Goal: Book appointment/travel/reservation

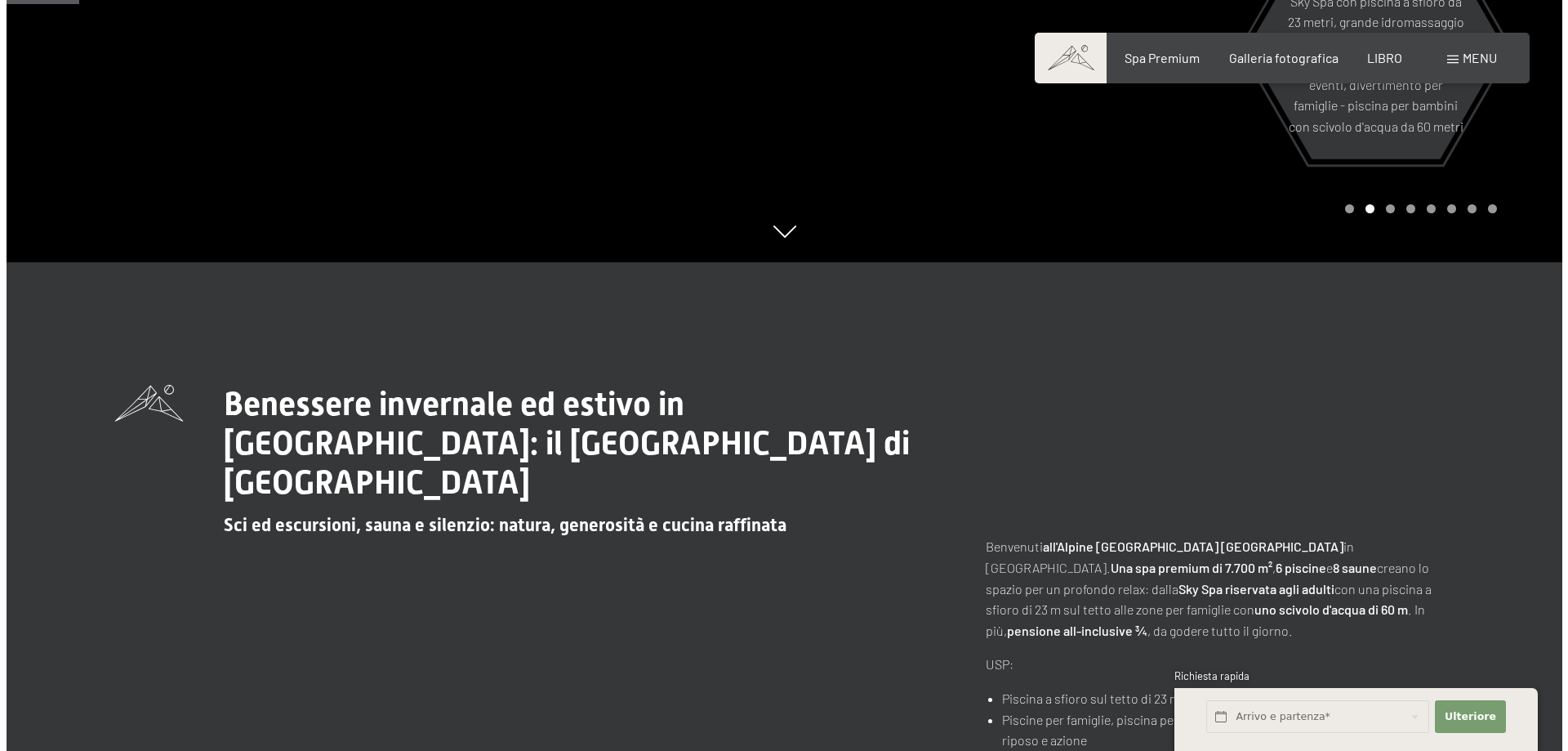
scroll to position [490, 0]
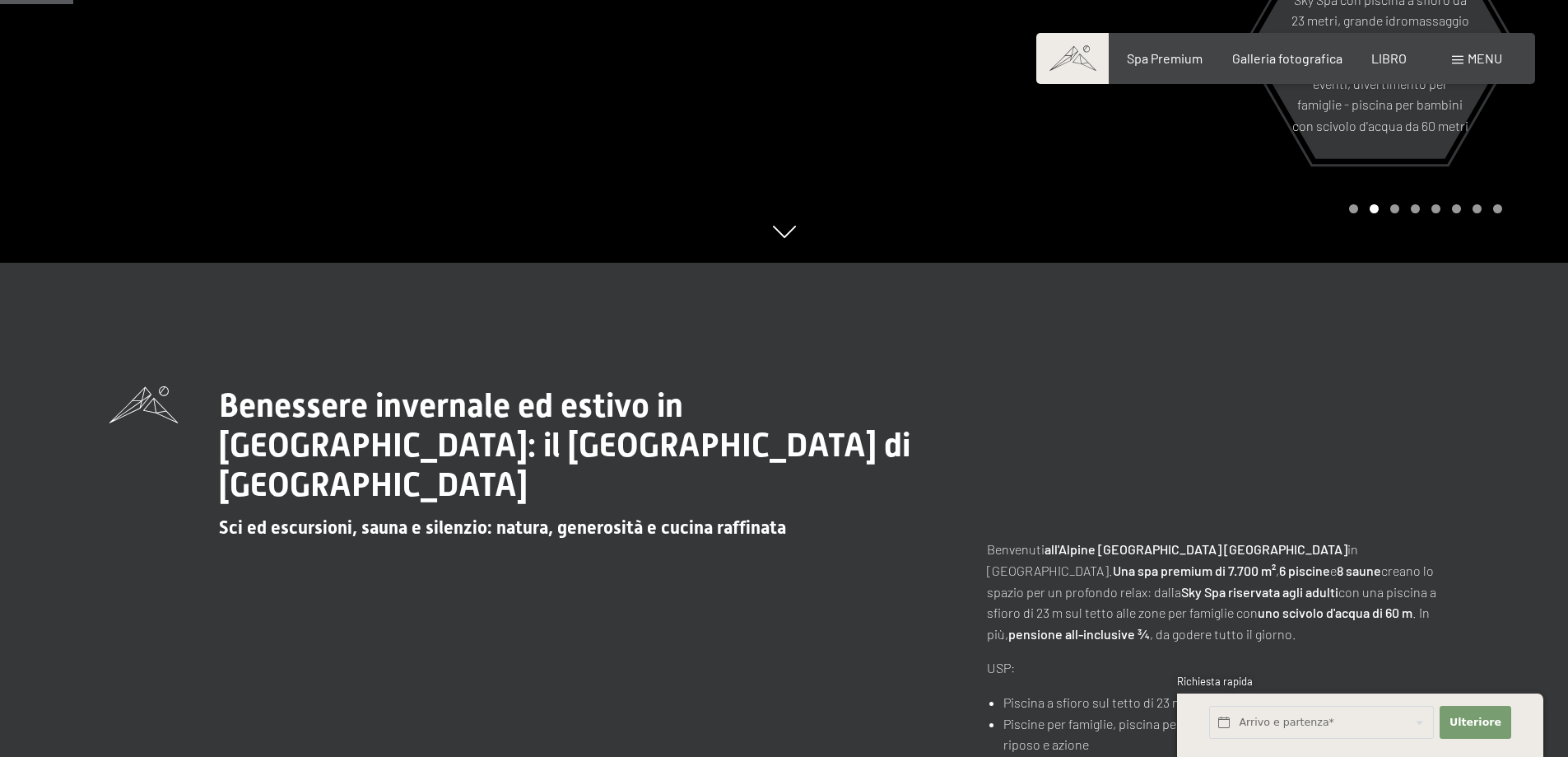
click at [1465, 57] on div "menu" at bounding box center [1477, 58] width 50 height 18
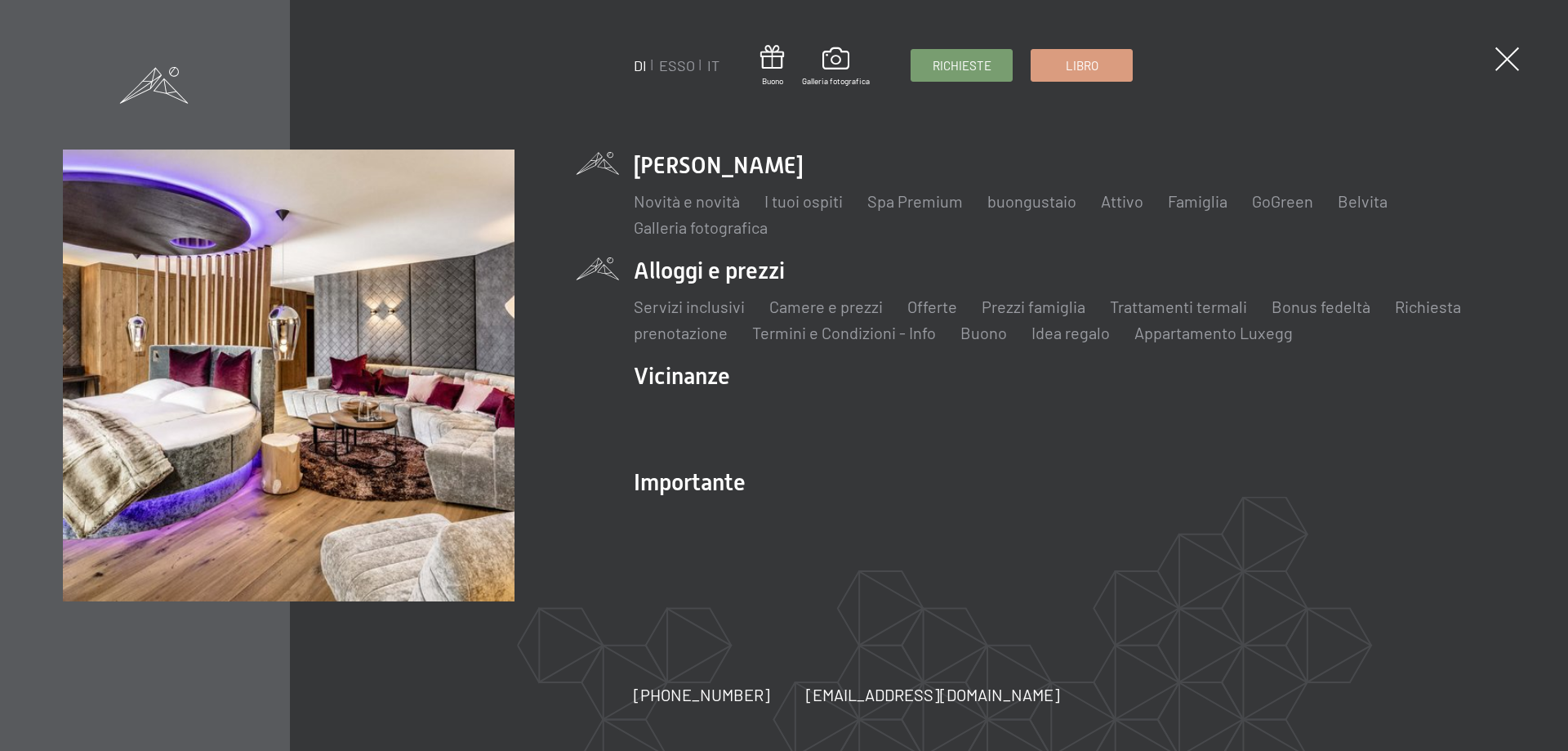
click at [674, 275] on li "Alloggi e prezzi Servizi inclusivi Camere e prezzi lista Offerte lista Prezzi f…" at bounding box center [1069, 299] width 871 height 89
click at [807, 306] on font "Camere e prezzi" at bounding box center [826, 307] width 114 height 20
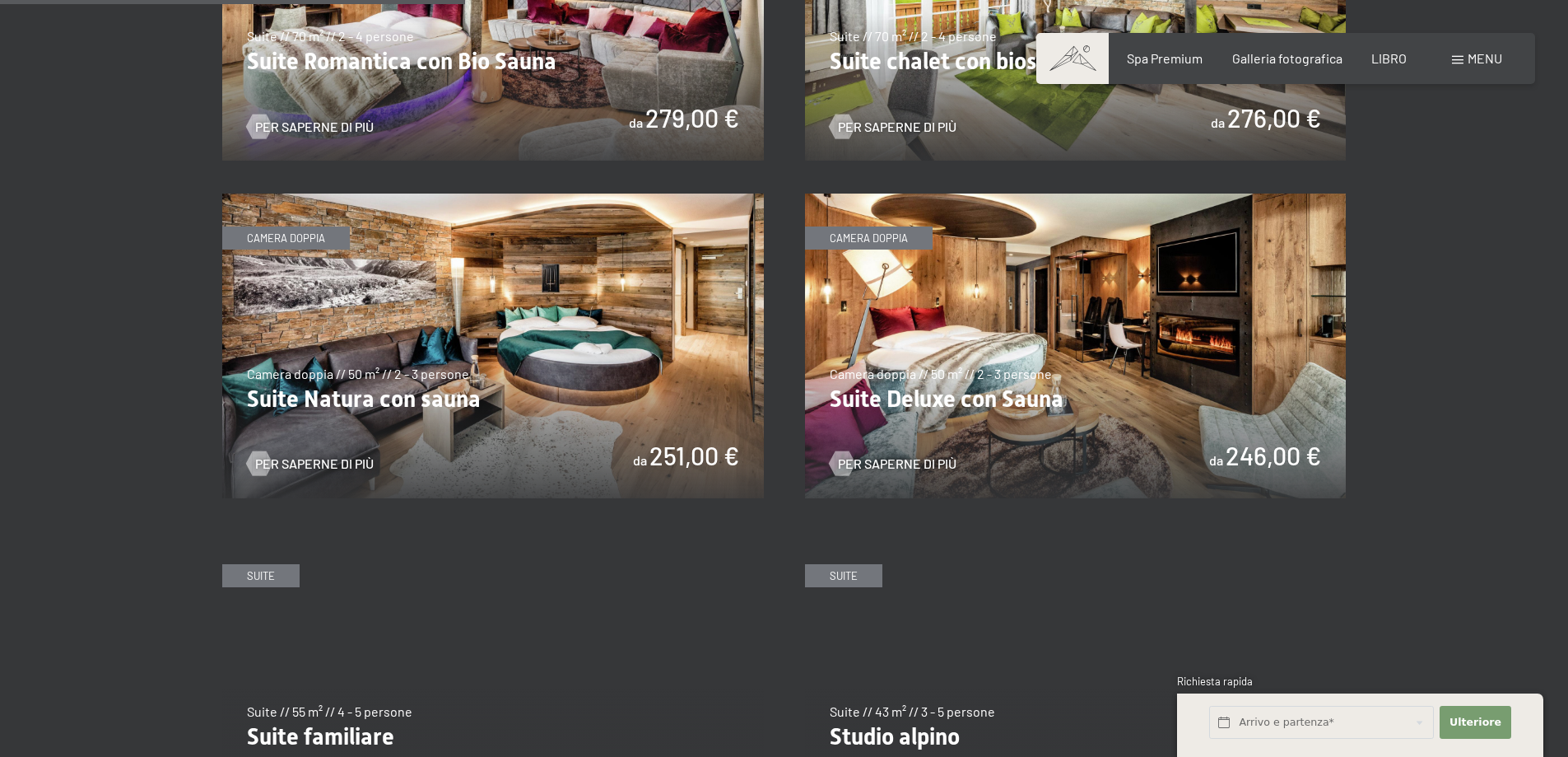
scroll to position [1647, 0]
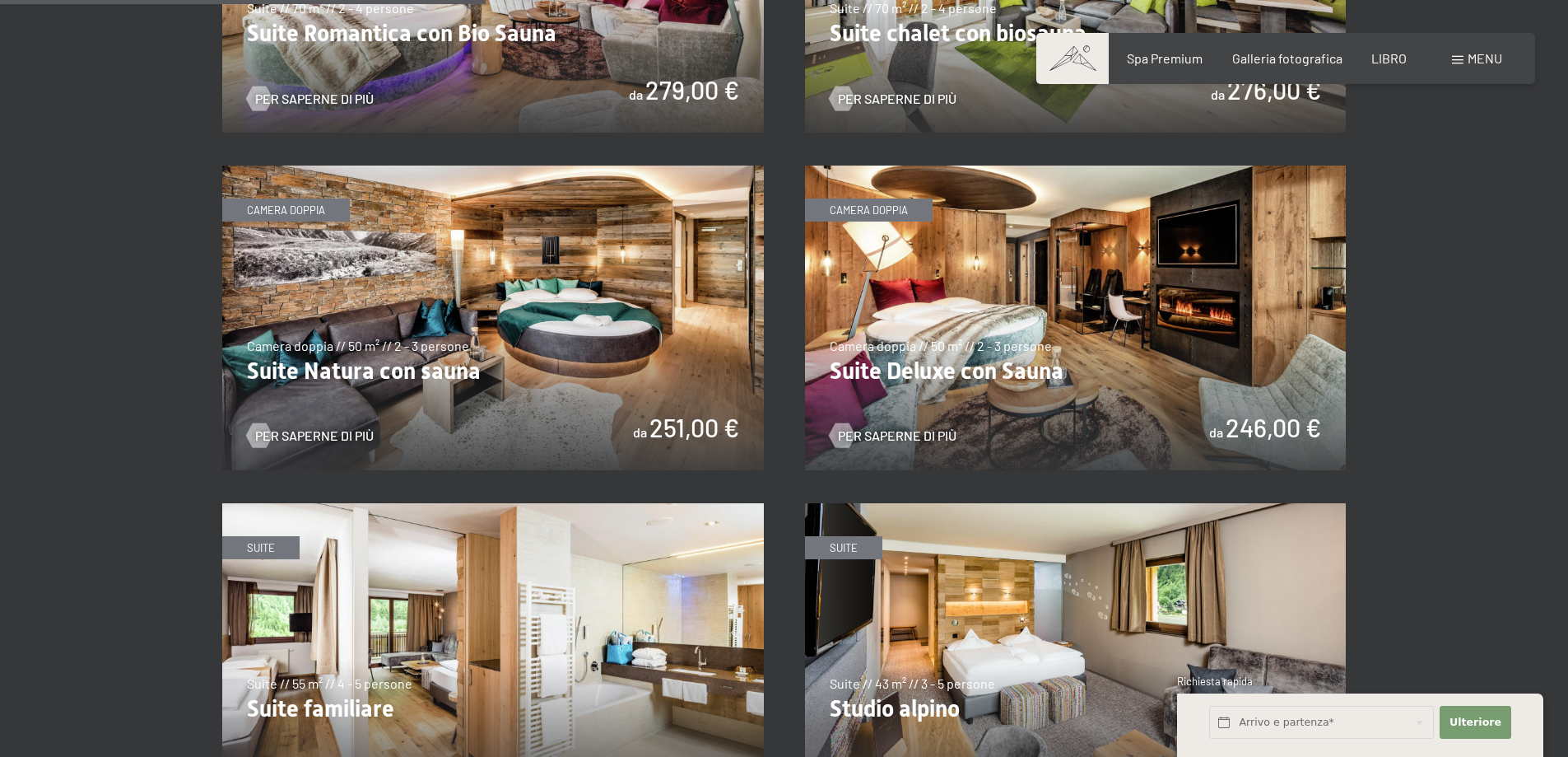
click at [938, 334] on img at bounding box center [1076, 317] width 541 height 305
click at [449, 354] on img at bounding box center [493, 317] width 541 height 305
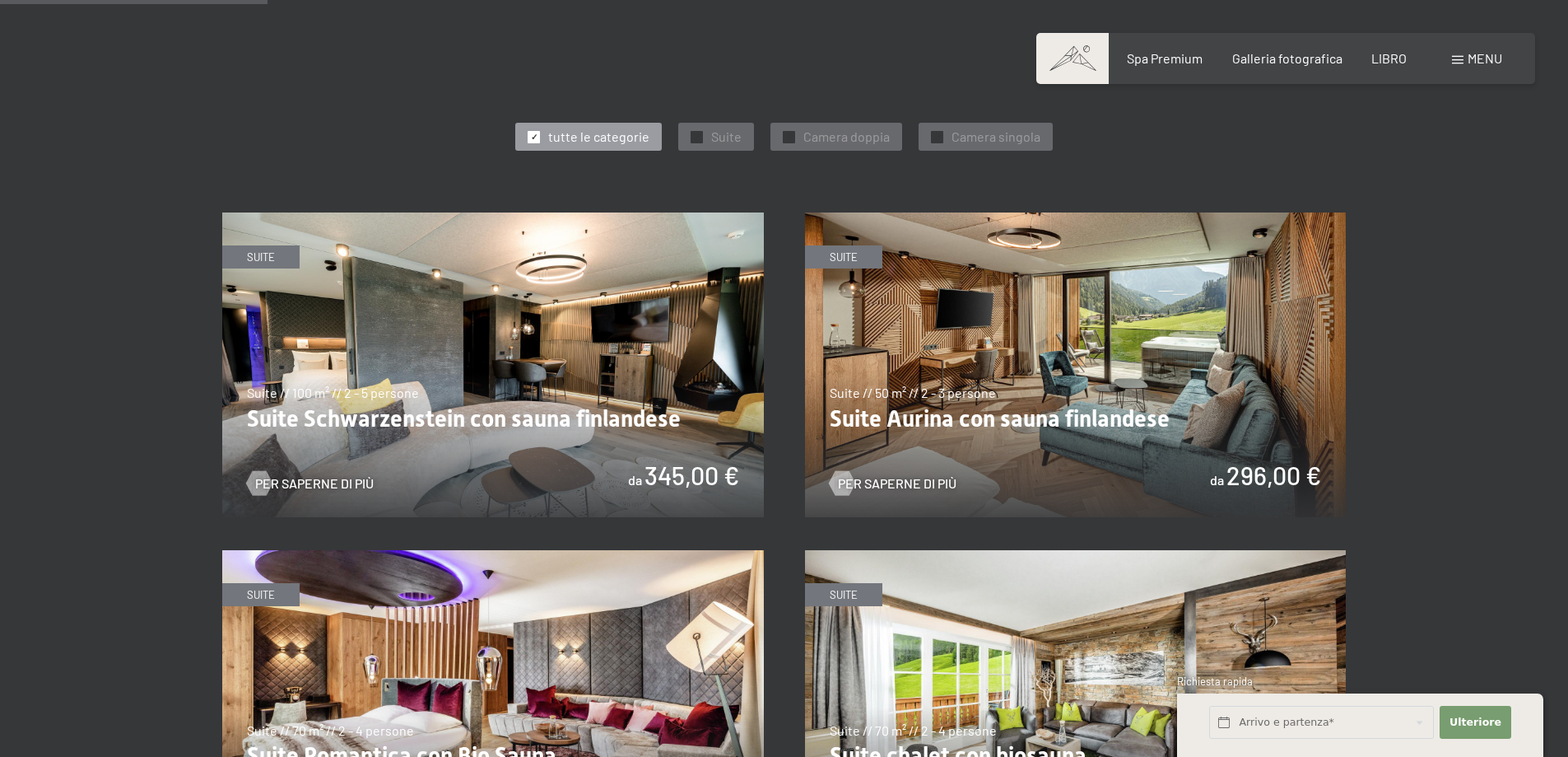
scroll to position [906, 0]
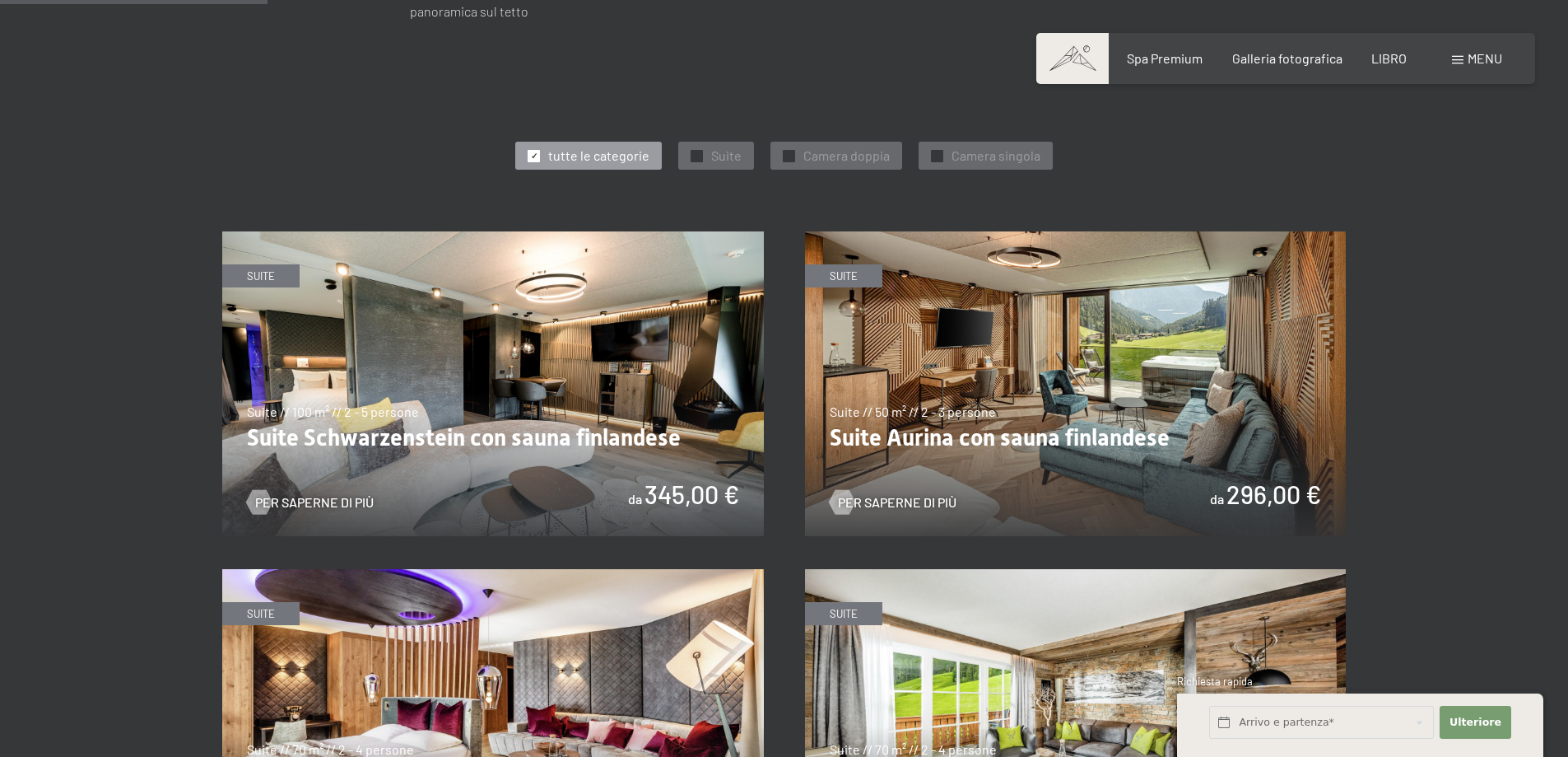
click at [975, 370] on img at bounding box center [1076, 383] width 541 height 305
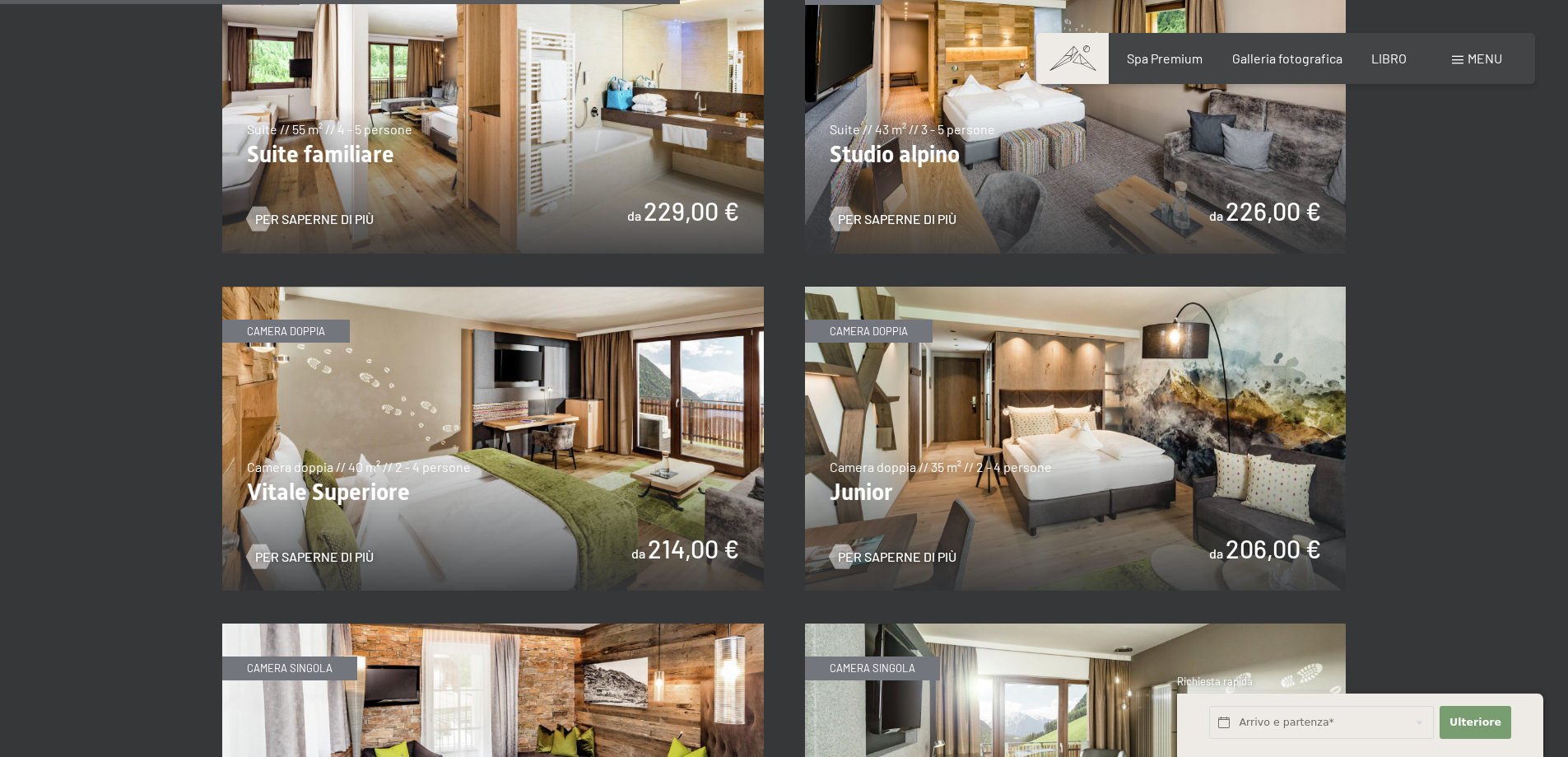
scroll to position [2306, 0]
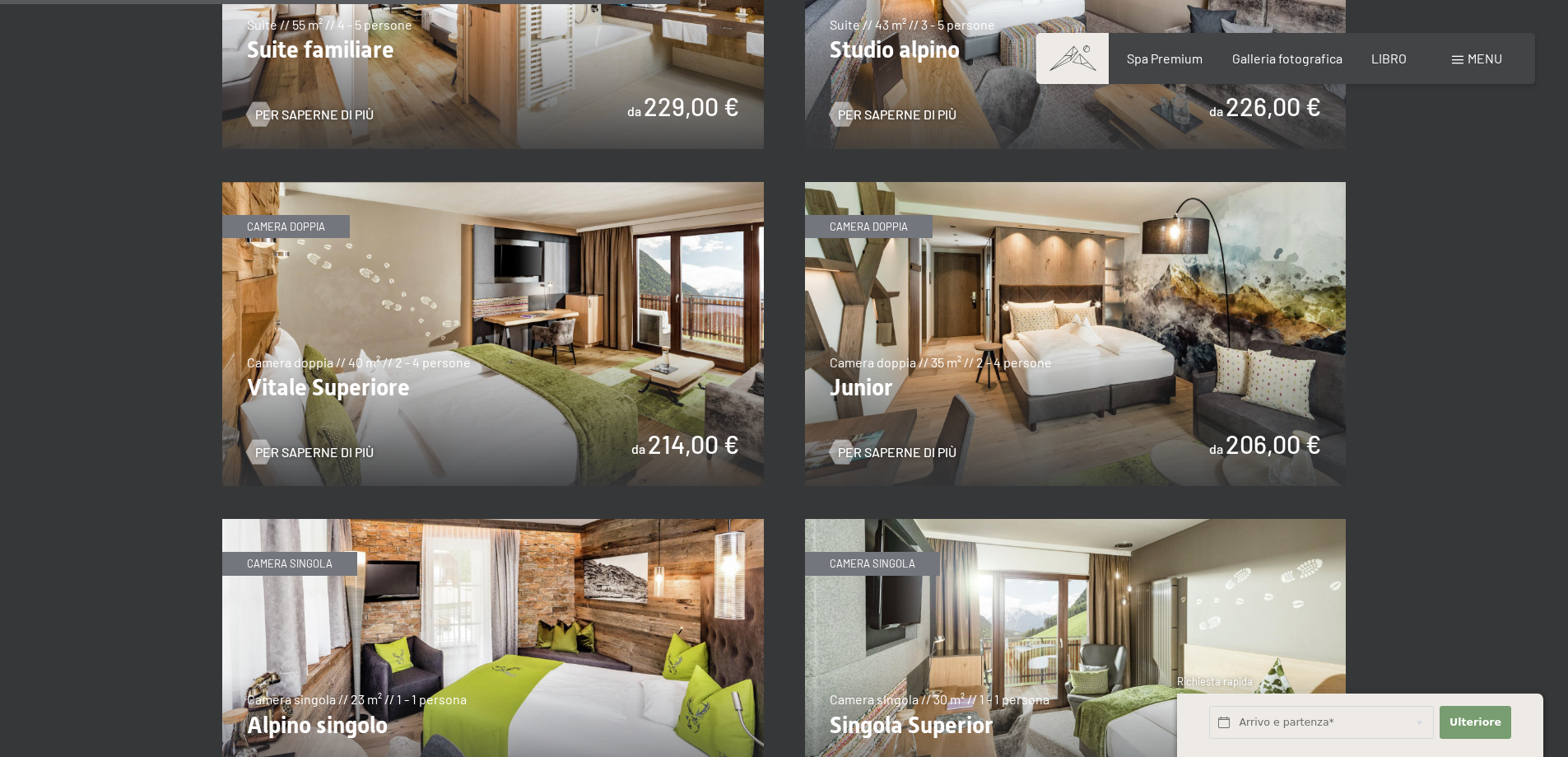
click at [439, 309] on img at bounding box center [493, 334] width 541 height 305
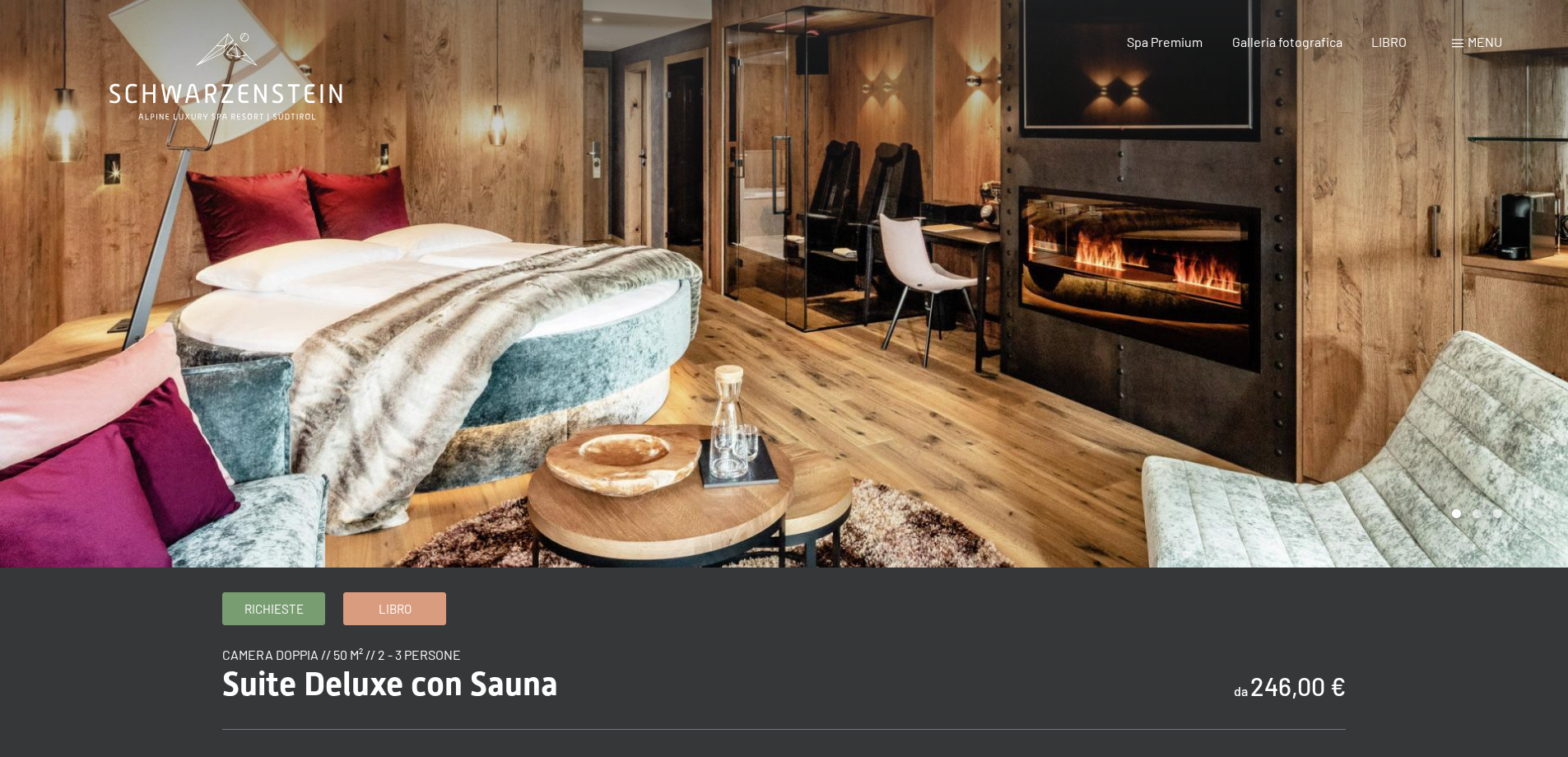
click at [807, 349] on div at bounding box center [1177, 283] width 785 height 568
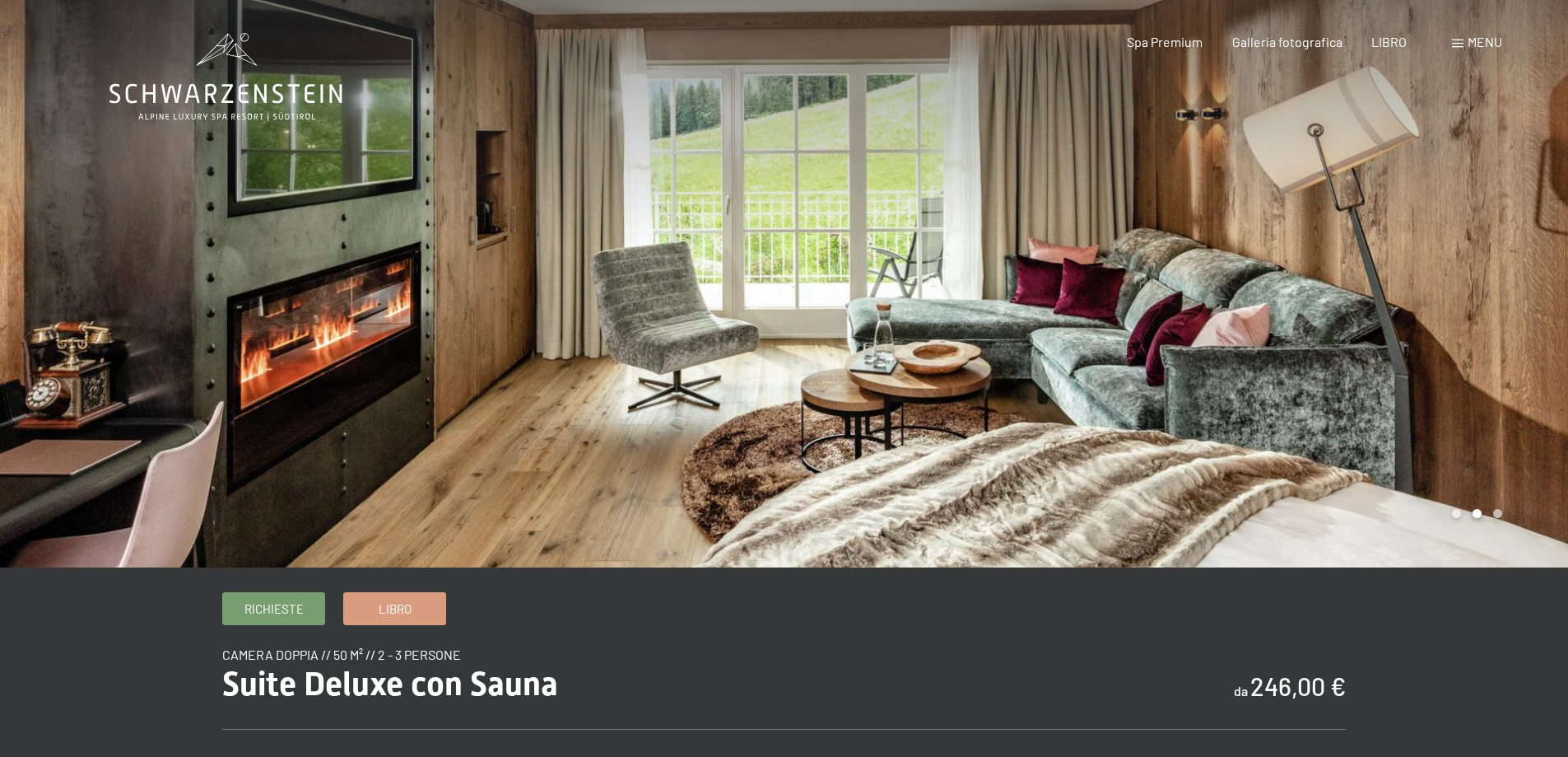
click at [807, 349] on div at bounding box center [1177, 283] width 785 height 568
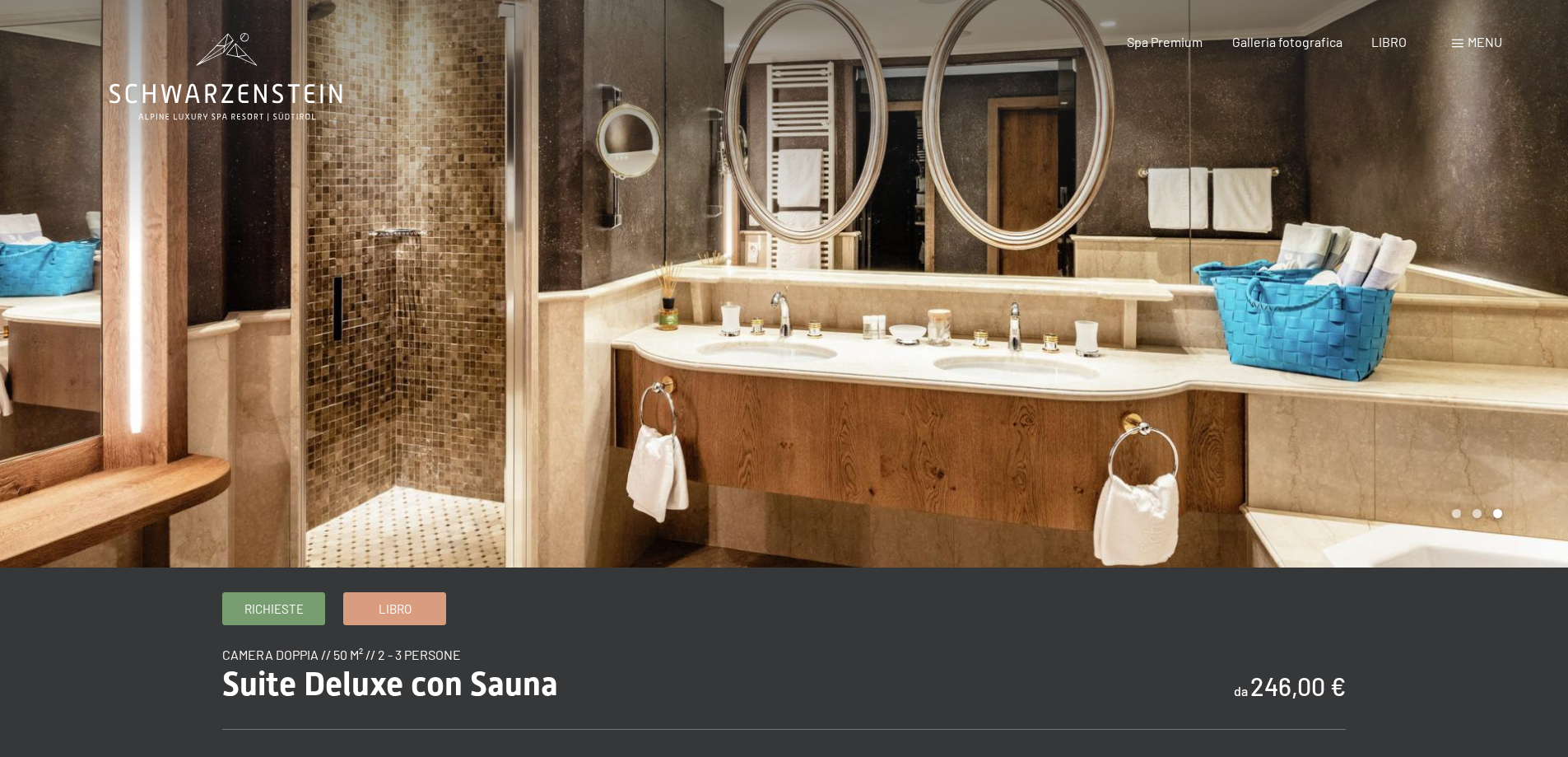
click at [807, 349] on div at bounding box center [1177, 283] width 785 height 568
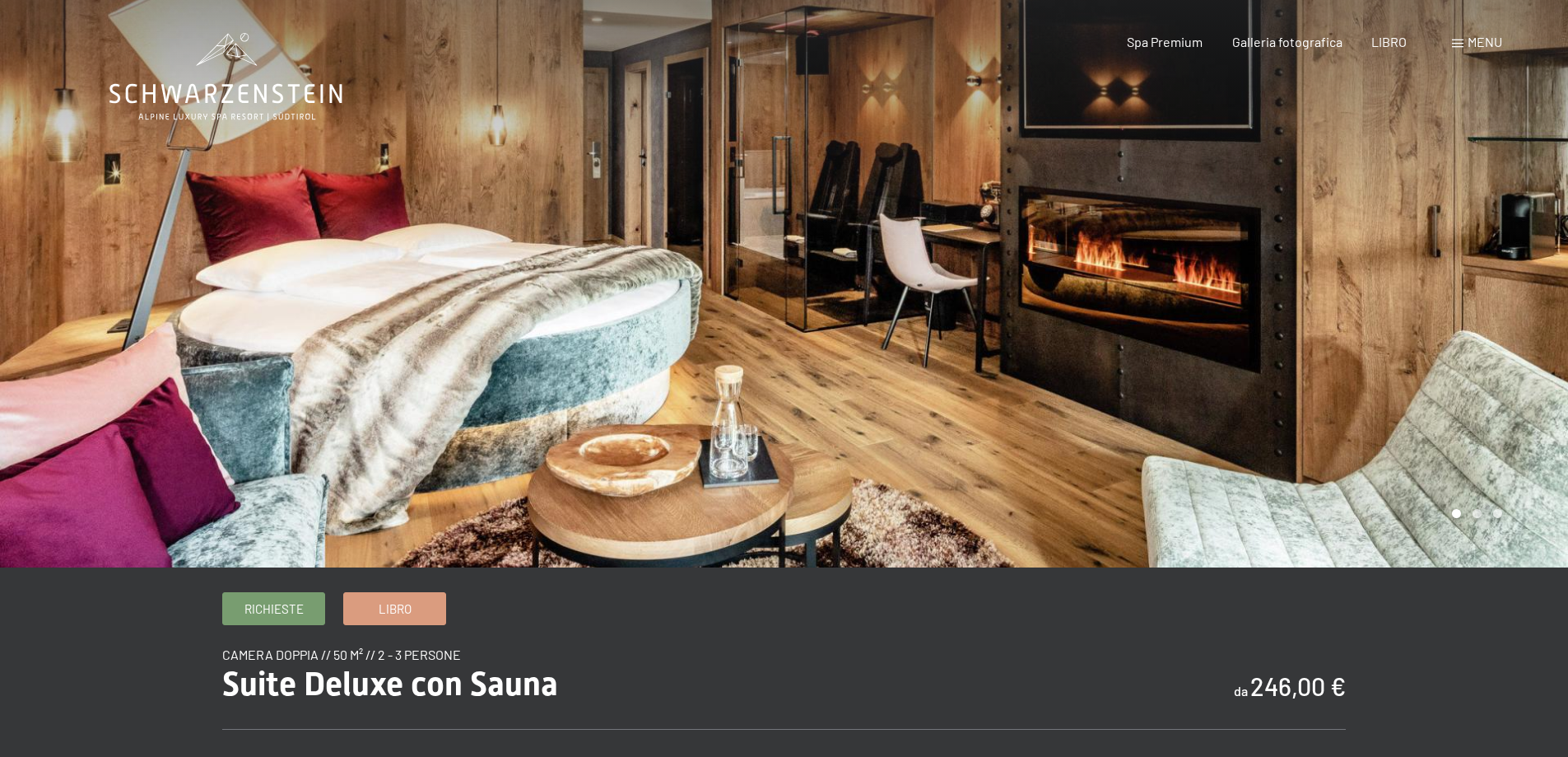
click at [807, 349] on div at bounding box center [1177, 283] width 785 height 568
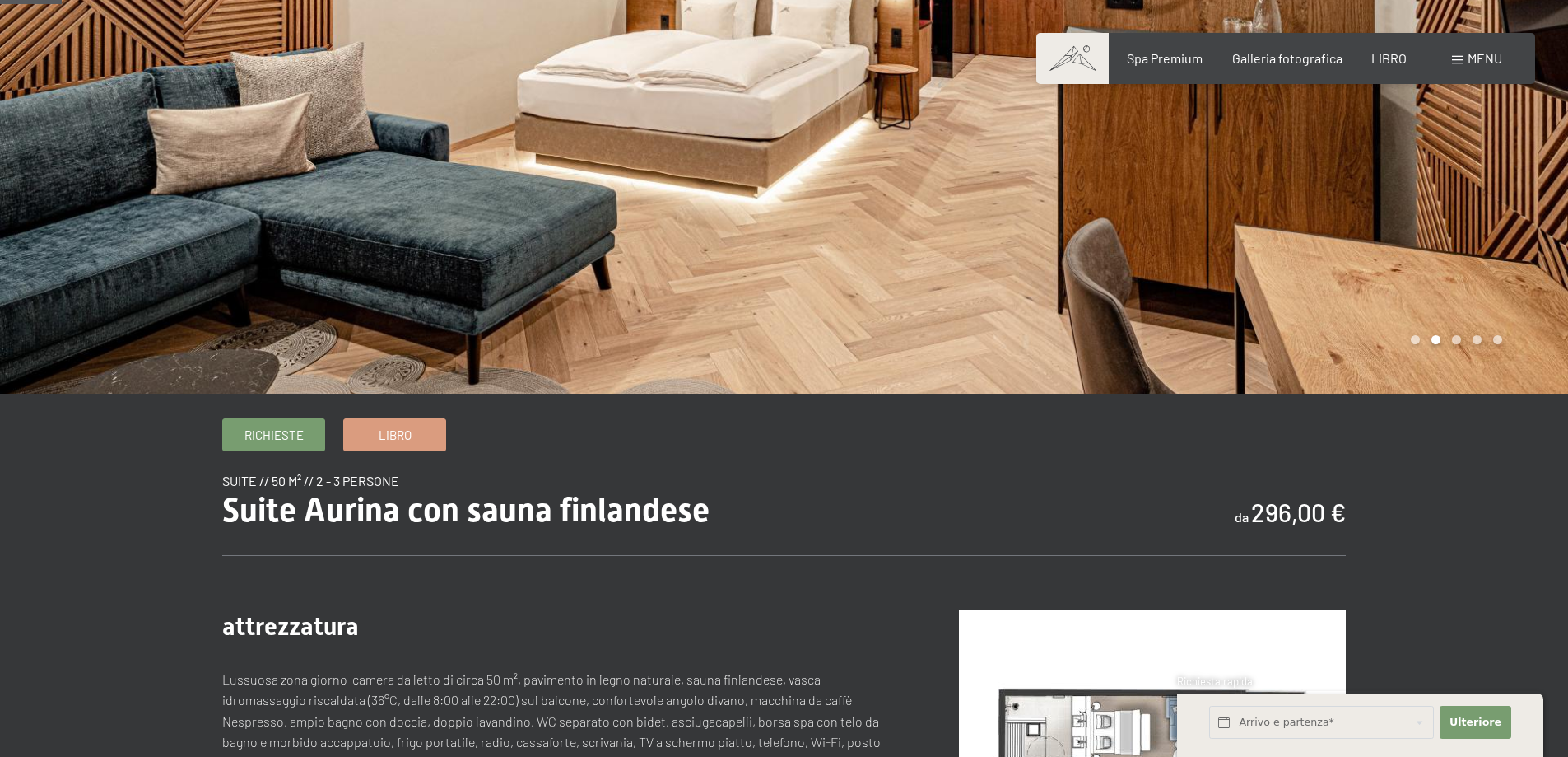
scroll to position [82, 0]
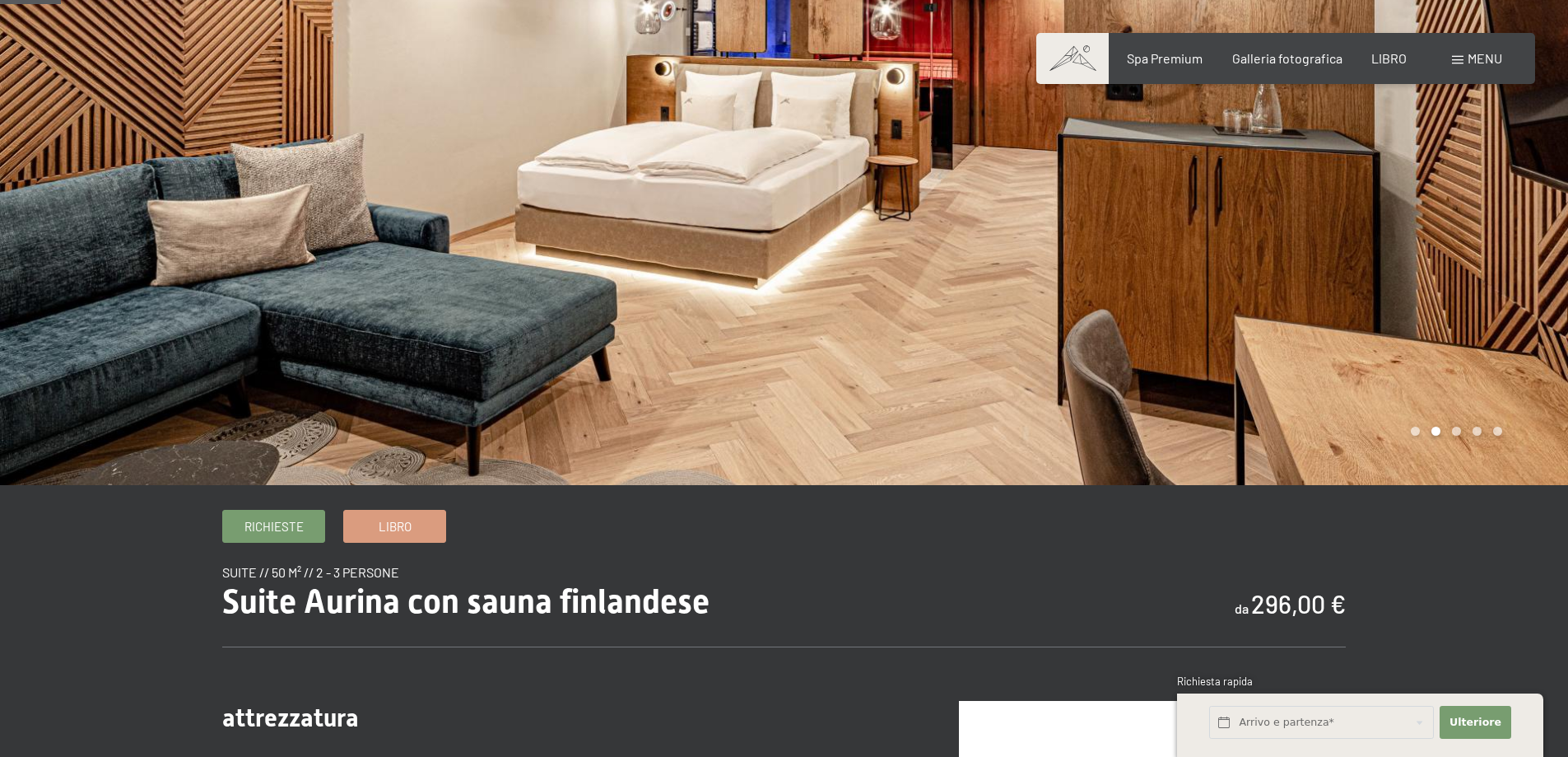
click at [953, 231] on div at bounding box center [1177, 201] width 785 height 568
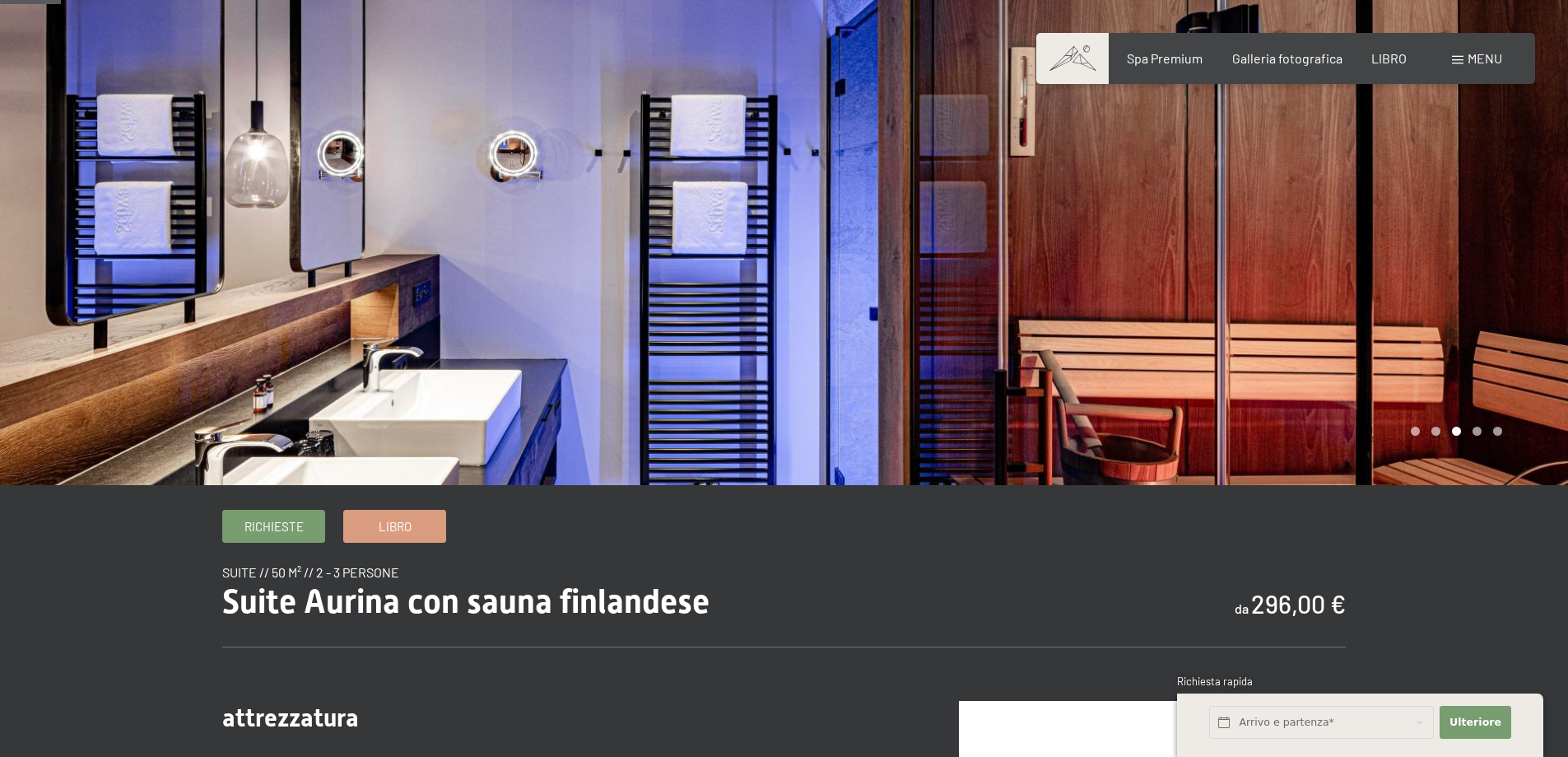
click at [953, 231] on div at bounding box center [1177, 201] width 785 height 568
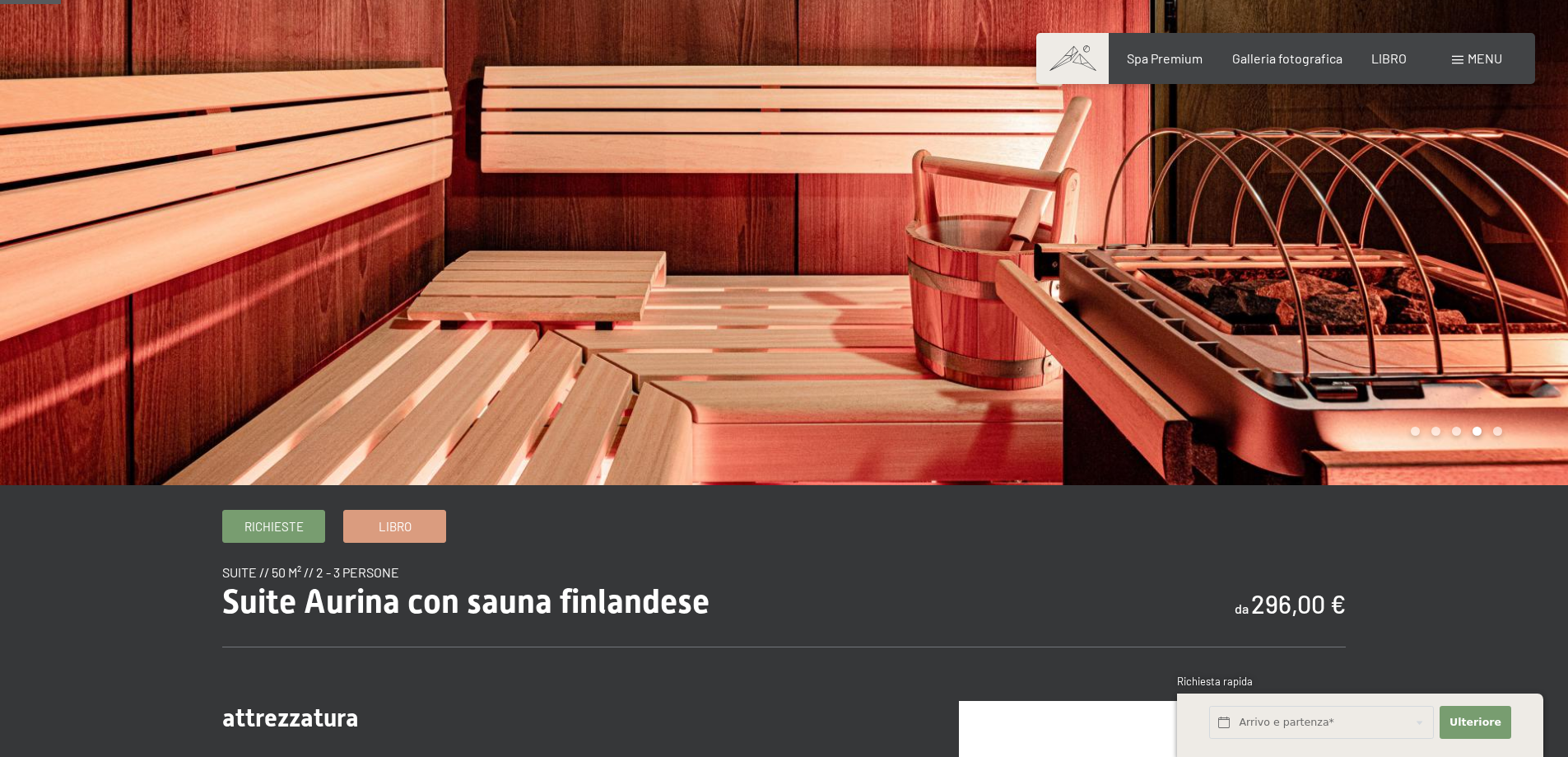
click at [953, 231] on div at bounding box center [1177, 201] width 785 height 568
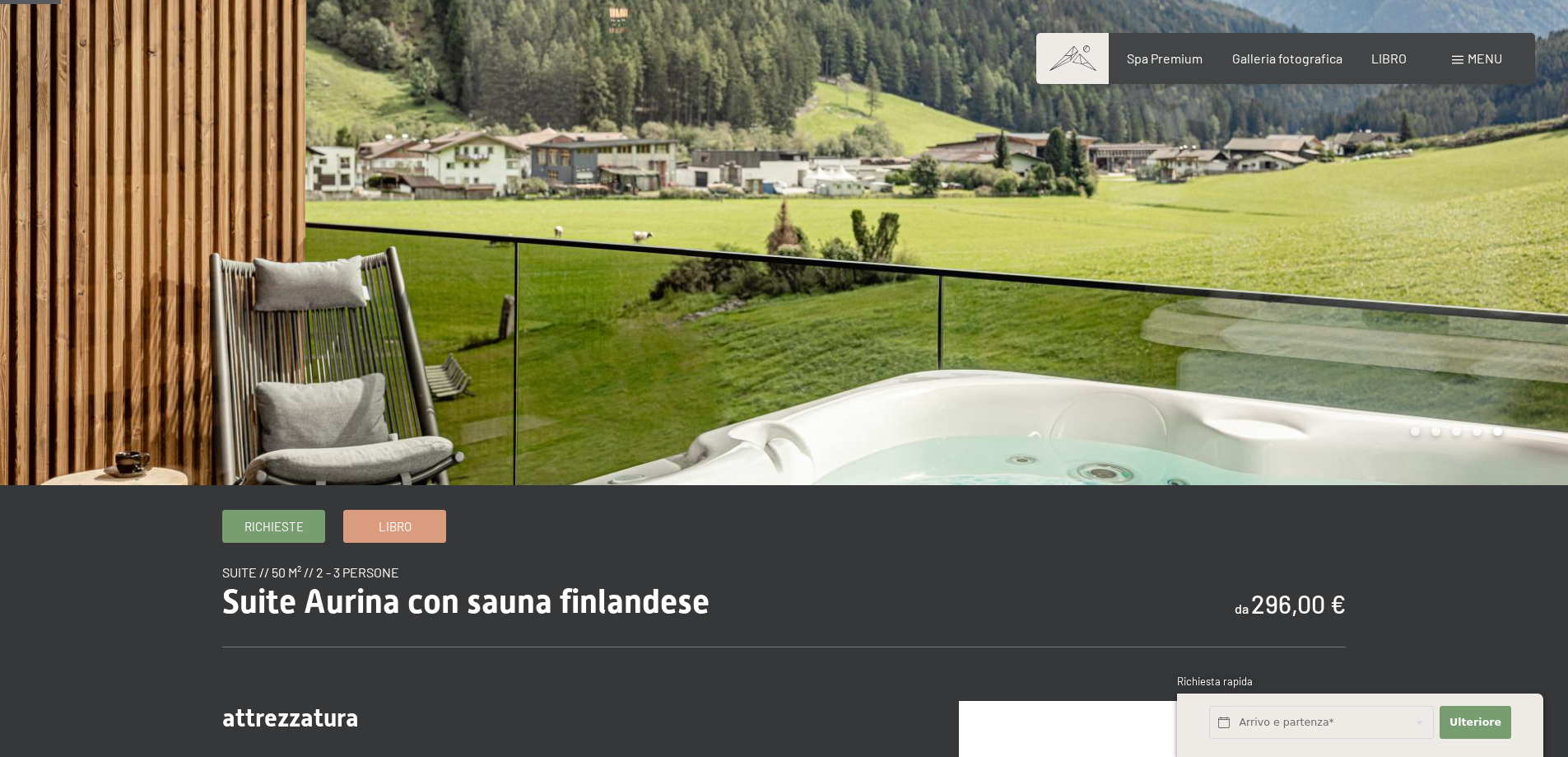
click at [953, 231] on div at bounding box center [1177, 201] width 785 height 568
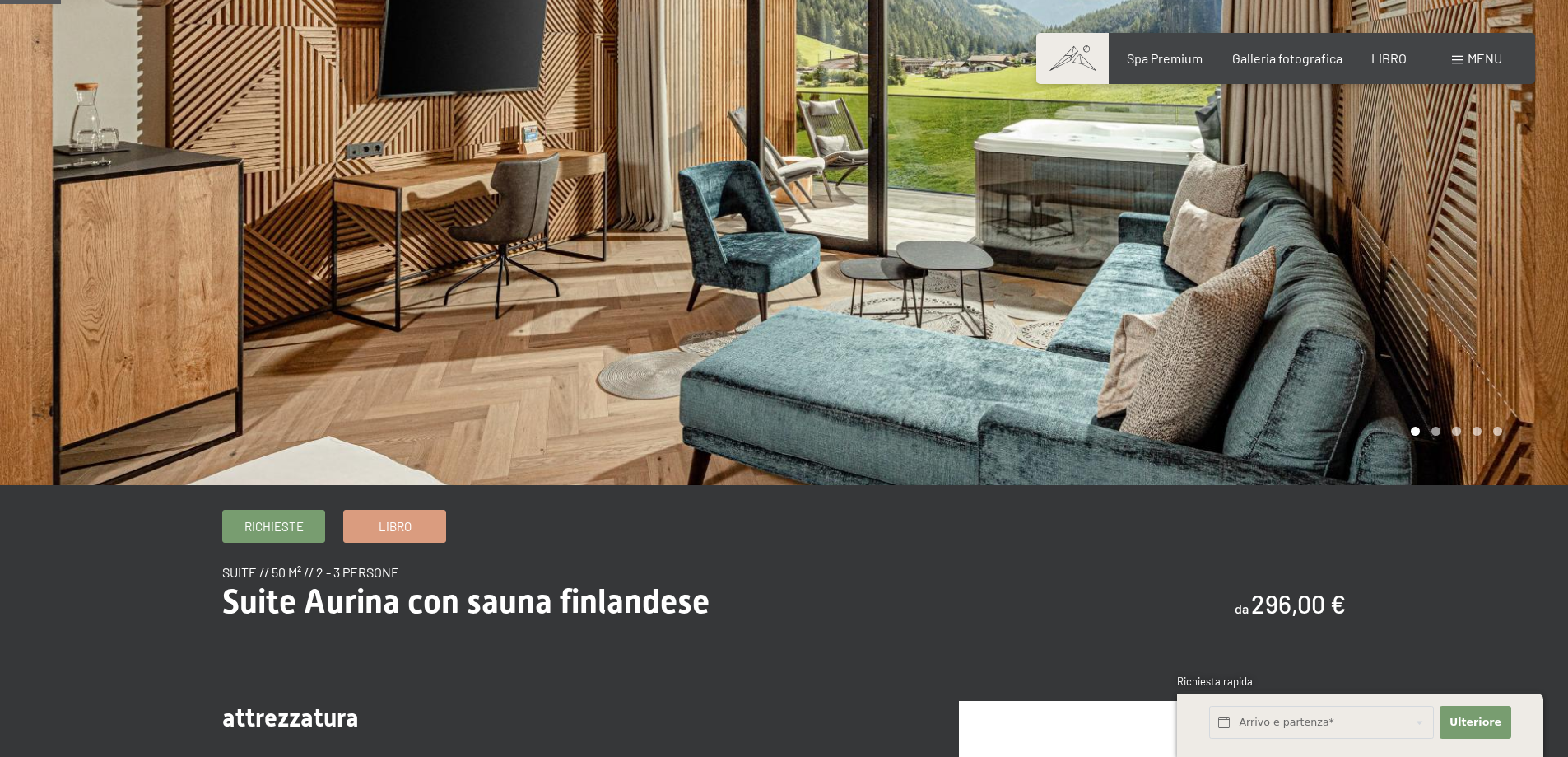
click at [953, 231] on div at bounding box center [1177, 201] width 785 height 568
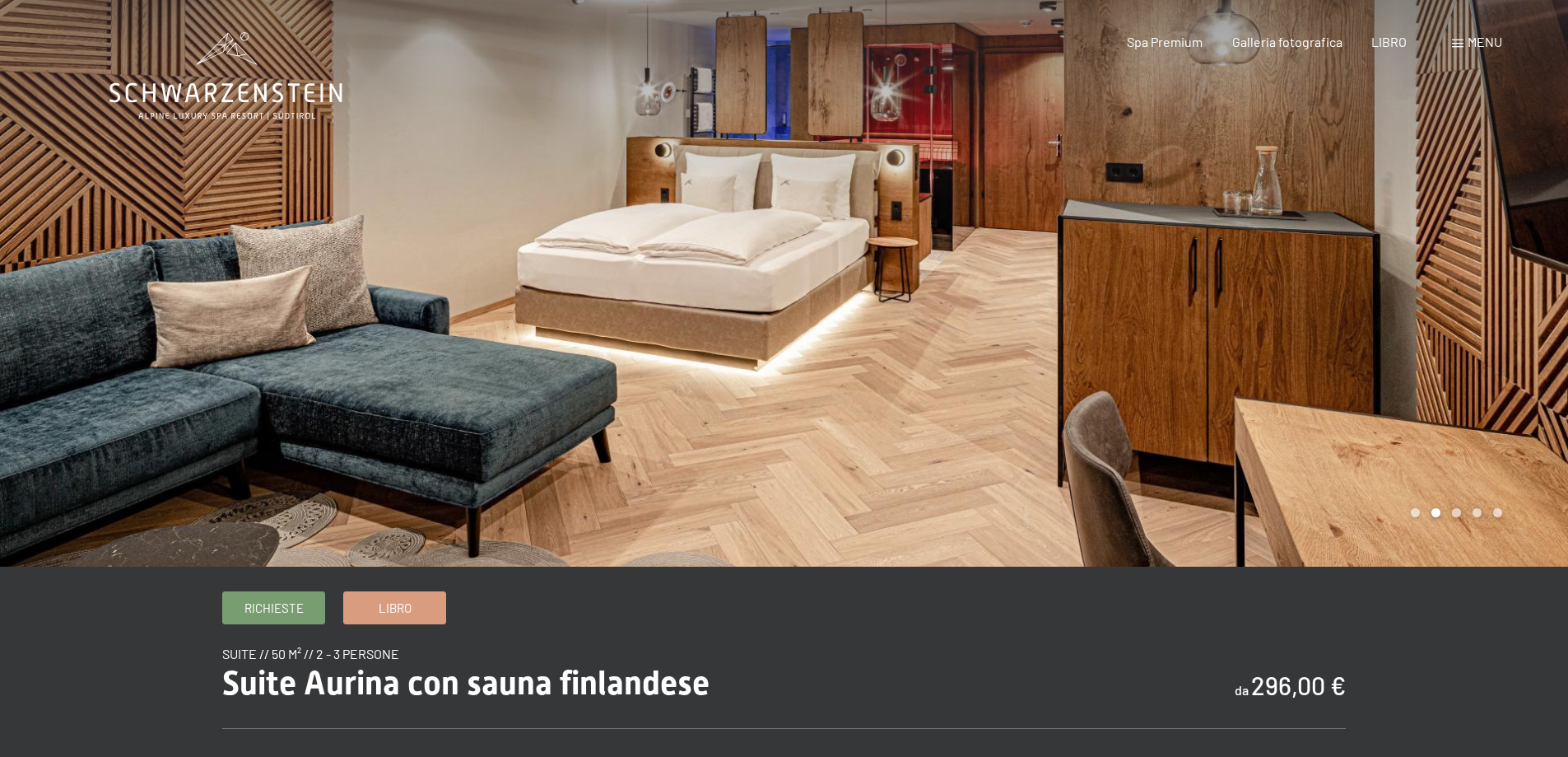
scroll to position [0, 0]
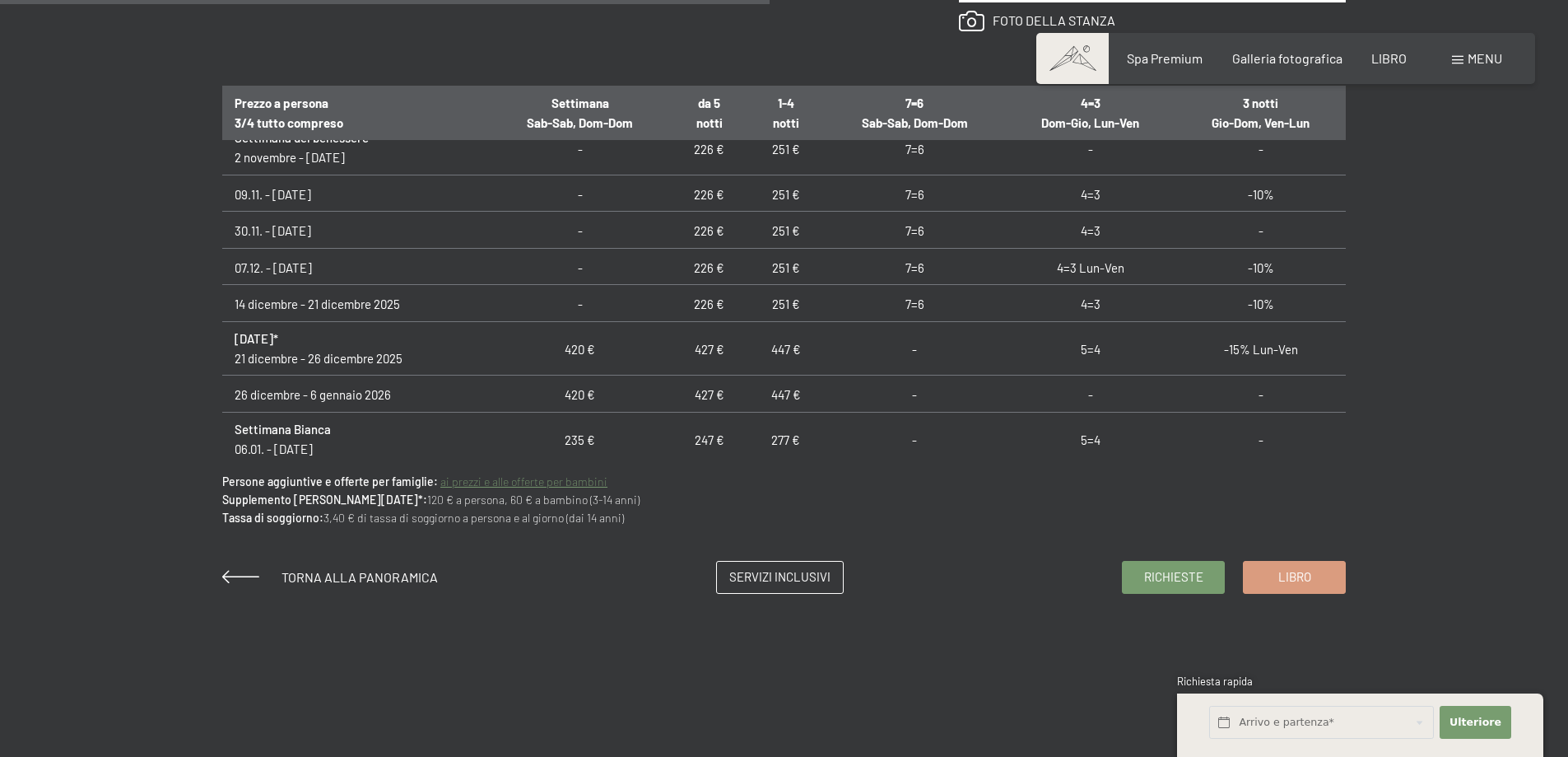
scroll to position [165, 0]
